Goal: Information Seeking & Learning: Understand process/instructions

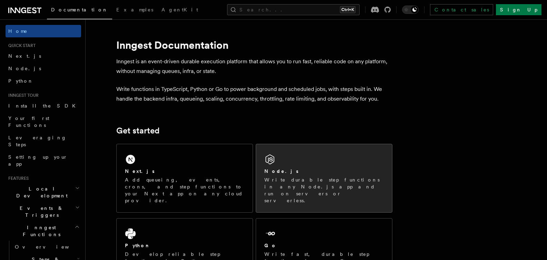
click at [285, 159] on div "Node.js Write durable step functions in any Node.js app and run on servers or s…" at bounding box center [324, 178] width 136 height 68
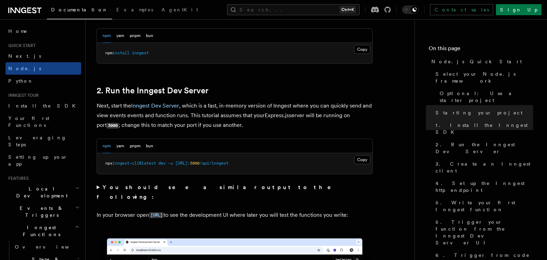
scroll to position [479, 0]
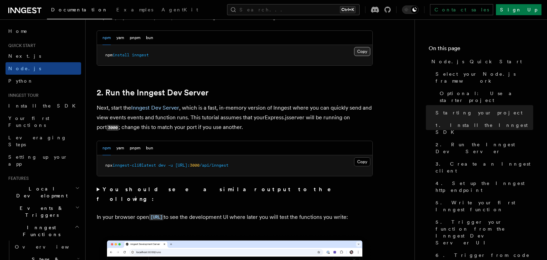
click at [360, 52] on button "Copy Copied" at bounding box center [362, 51] width 16 height 9
drag, startPoint x: 261, startPoint y: 171, endPoint x: 198, endPoint y: 171, distance: 62.8
click at [198, 171] on pre "npx inngest-cli@latest dev -u http://localhost: 3000 /api/inngest" at bounding box center [234, 165] width 275 height 21
click at [370, 165] on button "Copy Copied" at bounding box center [362, 161] width 16 height 9
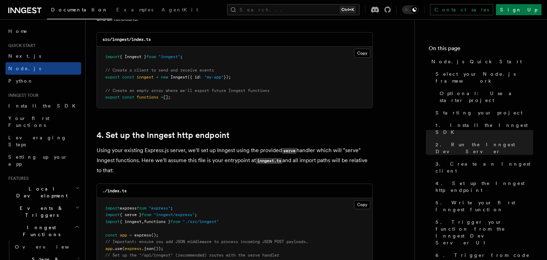
scroll to position [930, 0]
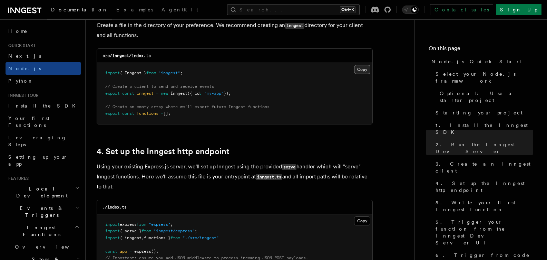
click at [364, 68] on button "Copy Copied" at bounding box center [362, 69] width 16 height 9
click at [360, 72] on button "Copy Copied" at bounding box center [362, 69] width 16 height 9
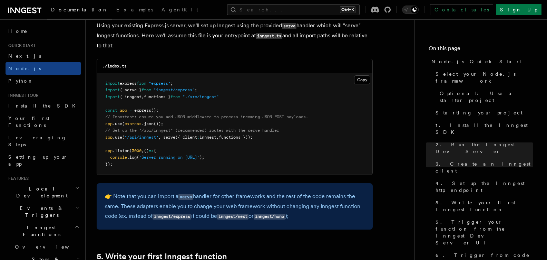
scroll to position [1054, 0]
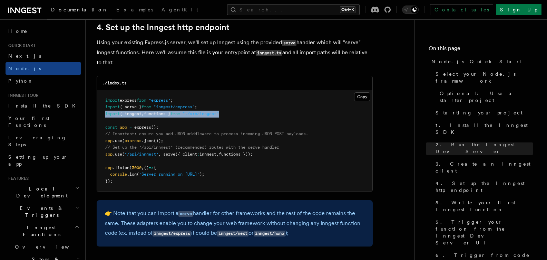
drag, startPoint x: 234, startPoint y: 114, endPoint x: 95, endPoint y: 116, distance: 139.8
copy span "import { inngest , functions } from "./src/inngest""
drag, startPoint x: 164, startPoint y: 155, endPoint x: 279, endPoint y: 153, distance: 114.6
click at [279, 153] on pre "import express from "express" ; import { serve } from "inngest/express" ; impor…" at bounding box center [234, 140] width 275 height 101
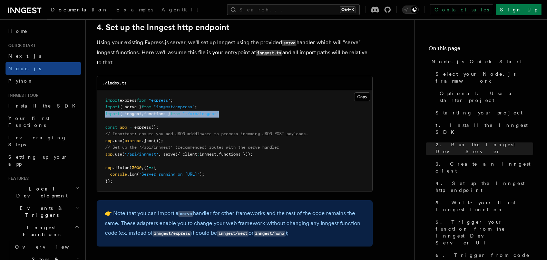
copy span "serve ({ client : inngest , functions }));"
click at [206, 123] on pre "import express from "express" ; import { serve } from "inngest/express" ; impor…" at bounding box center [234, 140] width 275 height 101
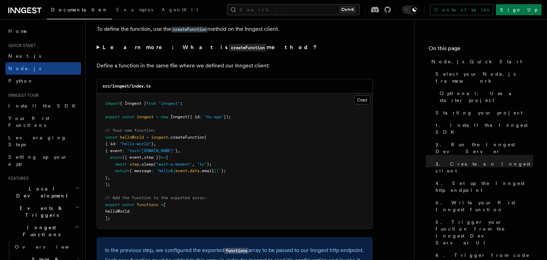
scroll to position [1342, 0]
